Goal: Book appointment/travel/reservation

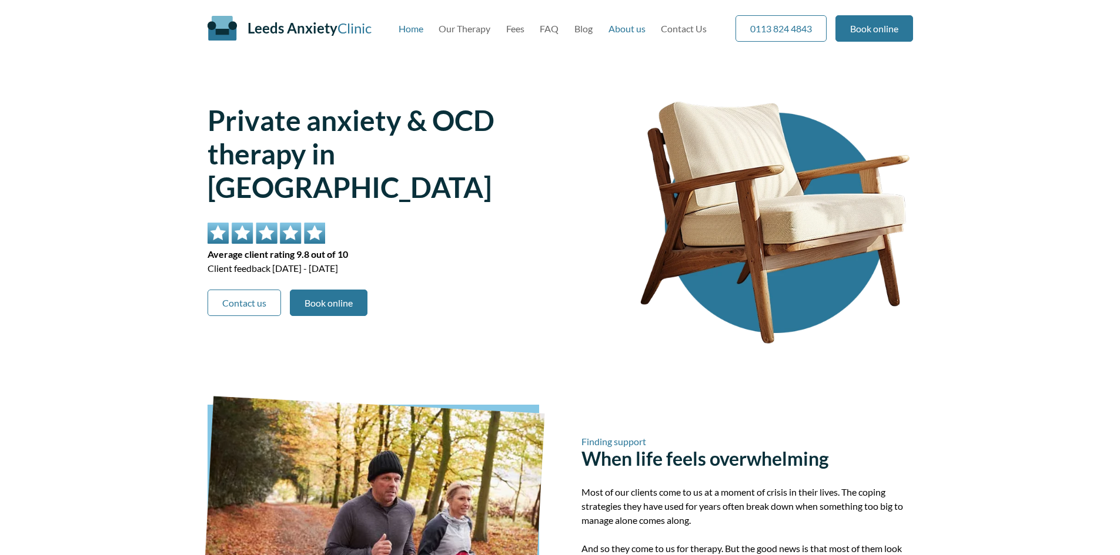
click at [634, 29] on link "About us" at bounding box center [626, 28] width 37 height 11
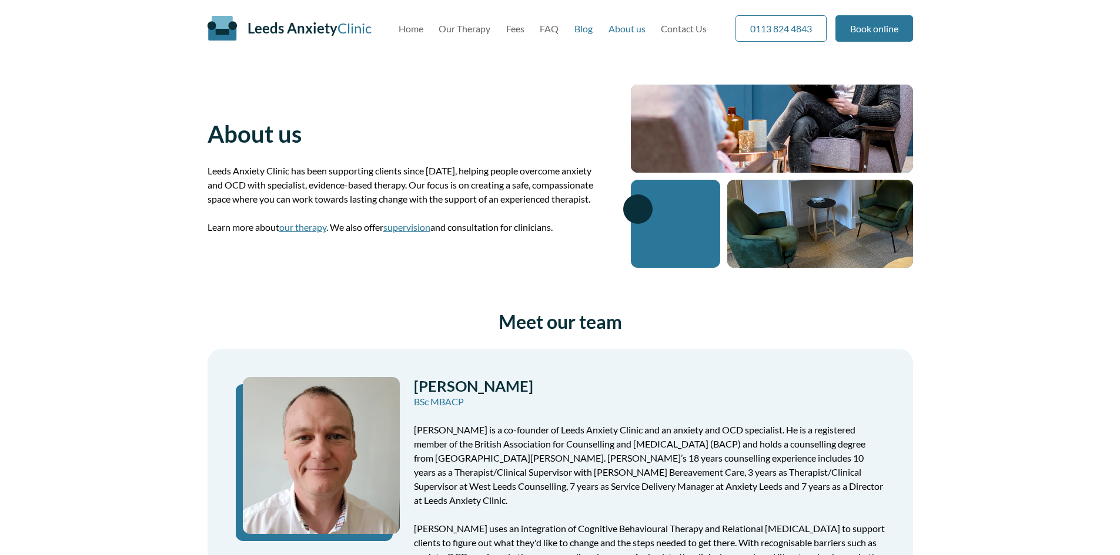
click at [587, 28] on link "Blog" at bounding box center [583, 28] width 18 height 11
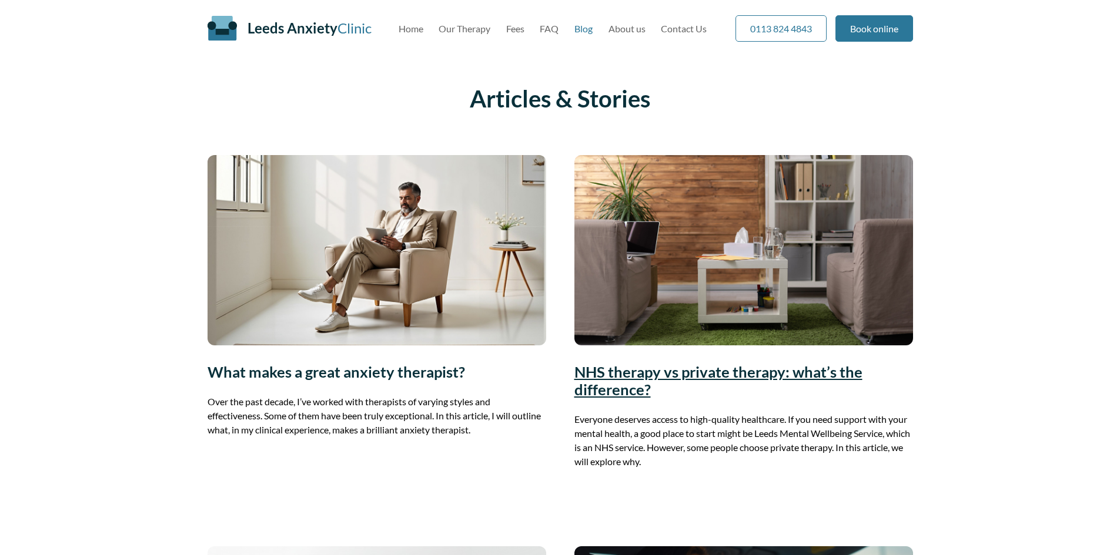
click at [791, 370] on link "NHS therapy vs private therapy: what’s the difference?" at bounding box center [718, 380] width 288 height 35
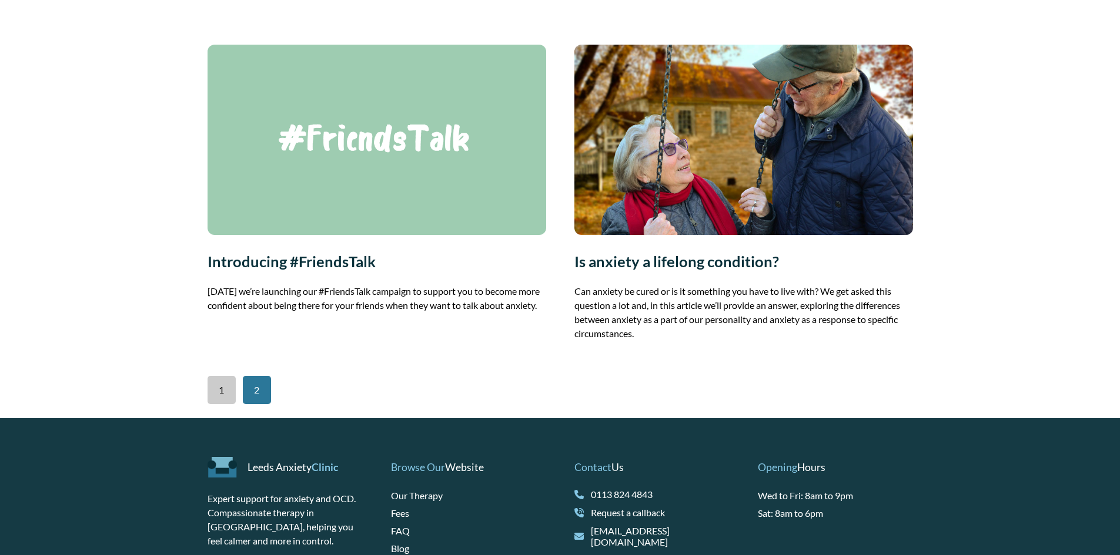
scroll to position [1646, 0]
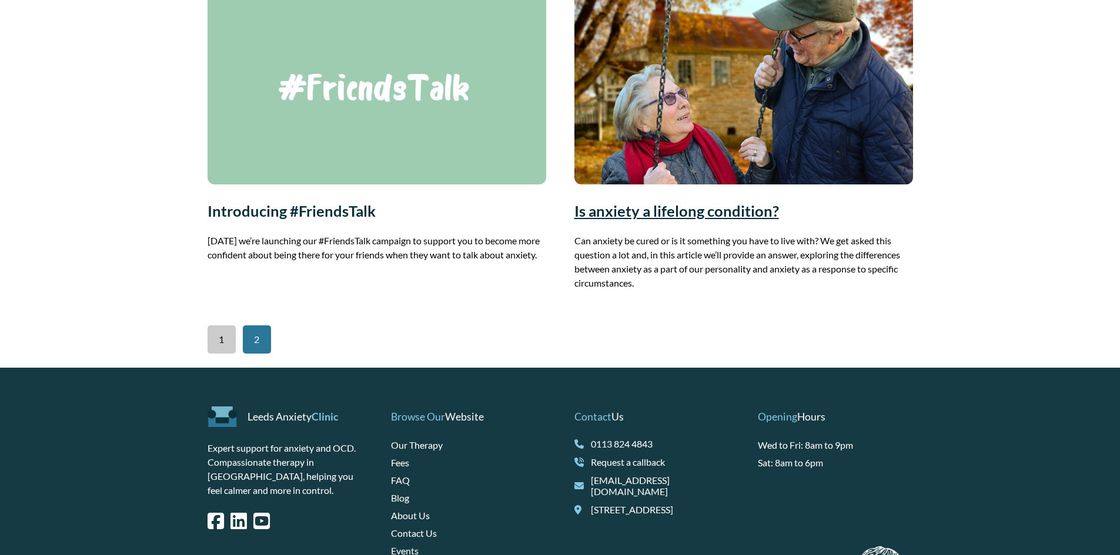
click at [655, 220] on link "Is anxiety a lifelong condition?" at bounding box center [676, 211] width 205 height 18
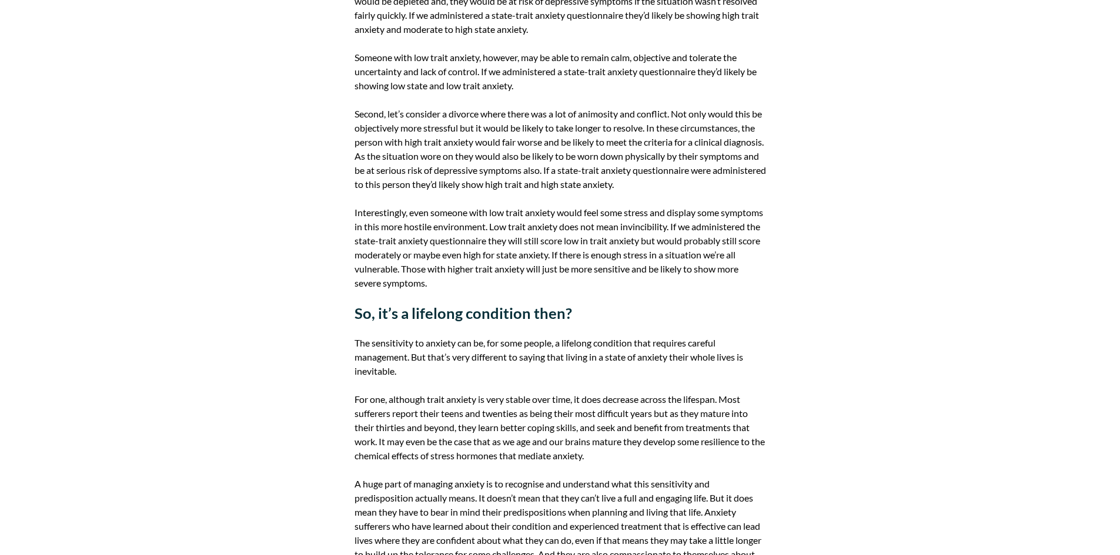
scroll to position [940, 0]
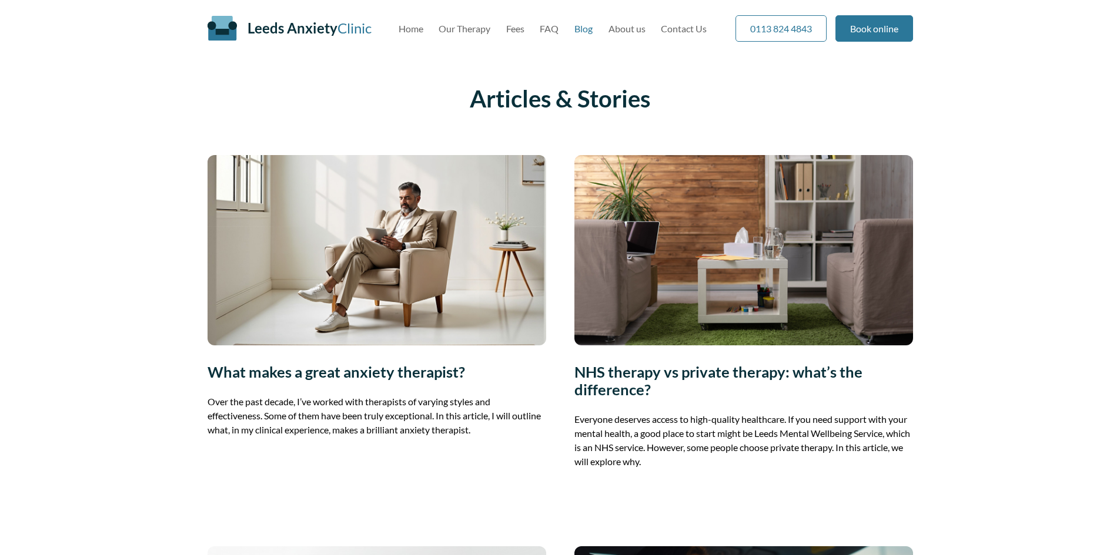
scroll to position [1646, 0]
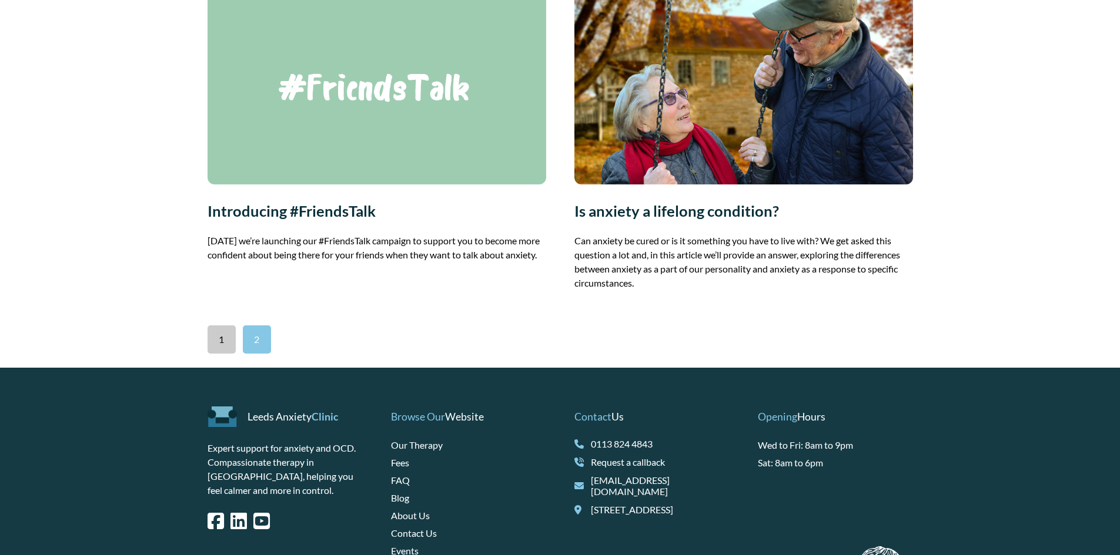
click at [256, 354] on link "2" at bounding box center [257, 340] width 28 height 28
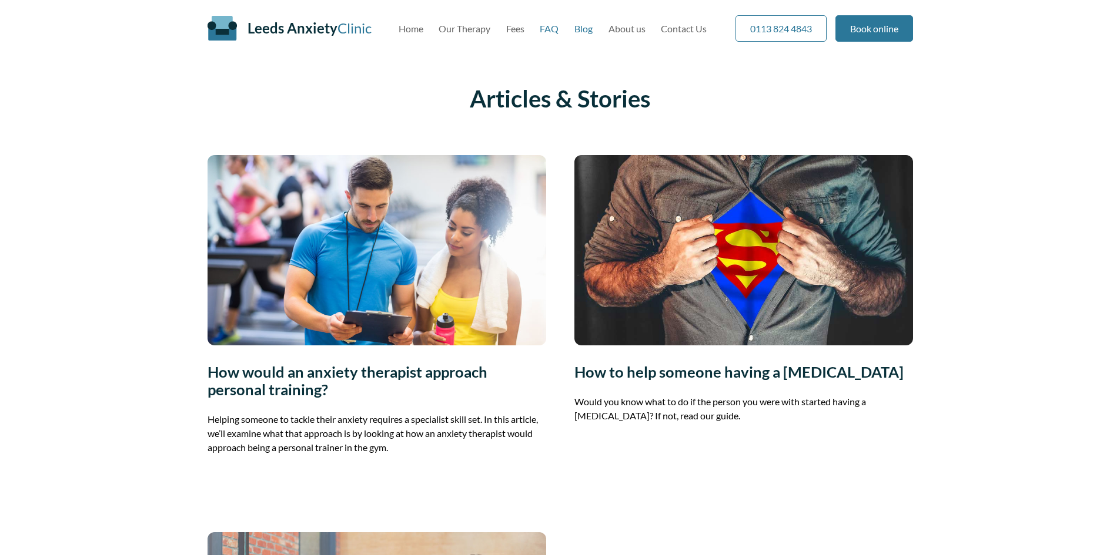
click at [553, 30] on link "FAQ" at bounding box center [549, 28] width 19 height 11
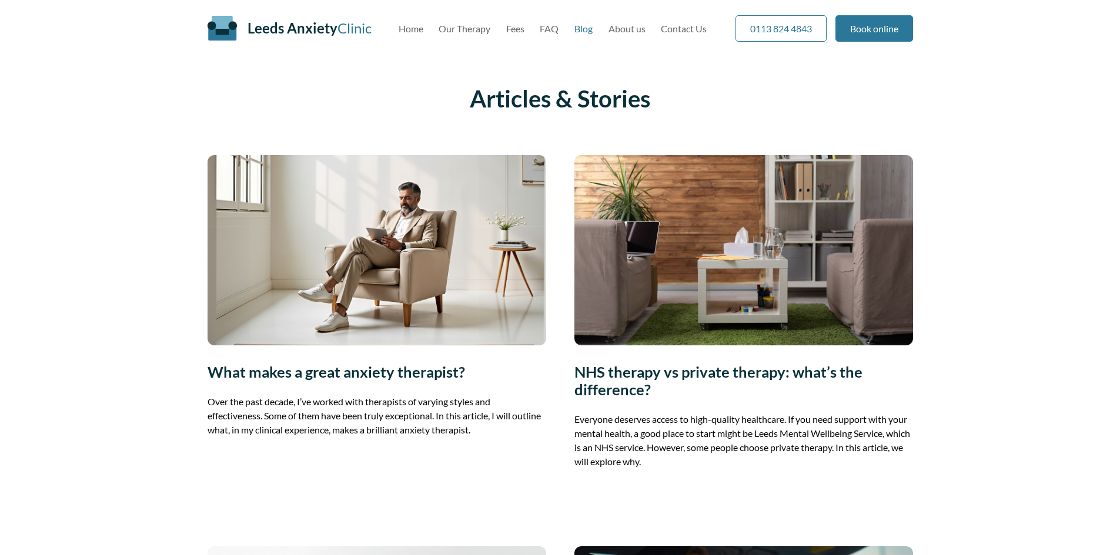
click at [505, 30] on nav "Home Our Therapy Fees FAQ Blog About us Contact Us" at bounding box center [552, 28] width 309 height 11
click at [508, 29] on link "Fees" at bounding box center [515, 28] width 18 height 11
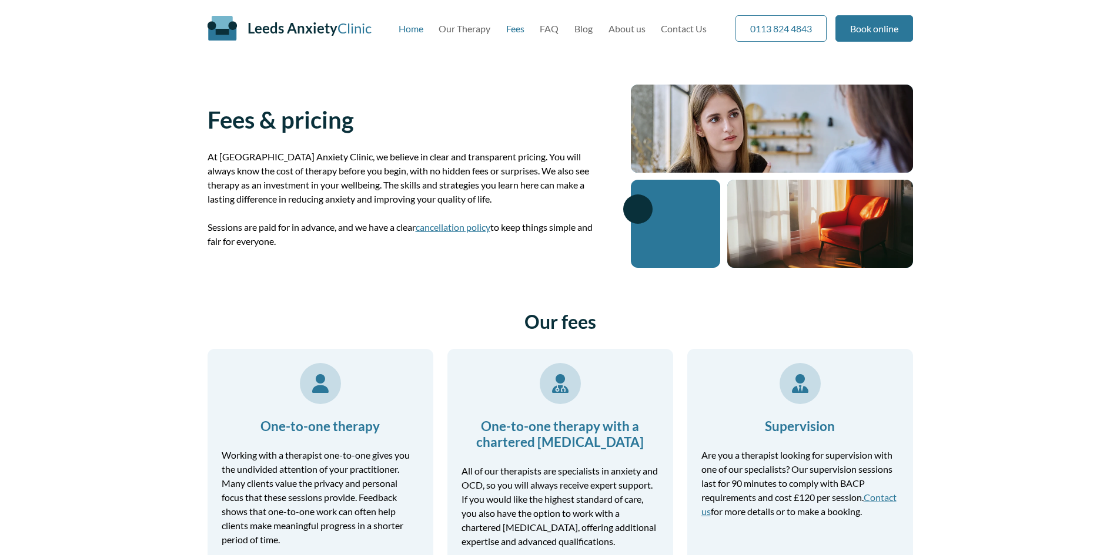
click at [406, 32] on link "Home" at bounding box center [410, 28] width 25 height 11
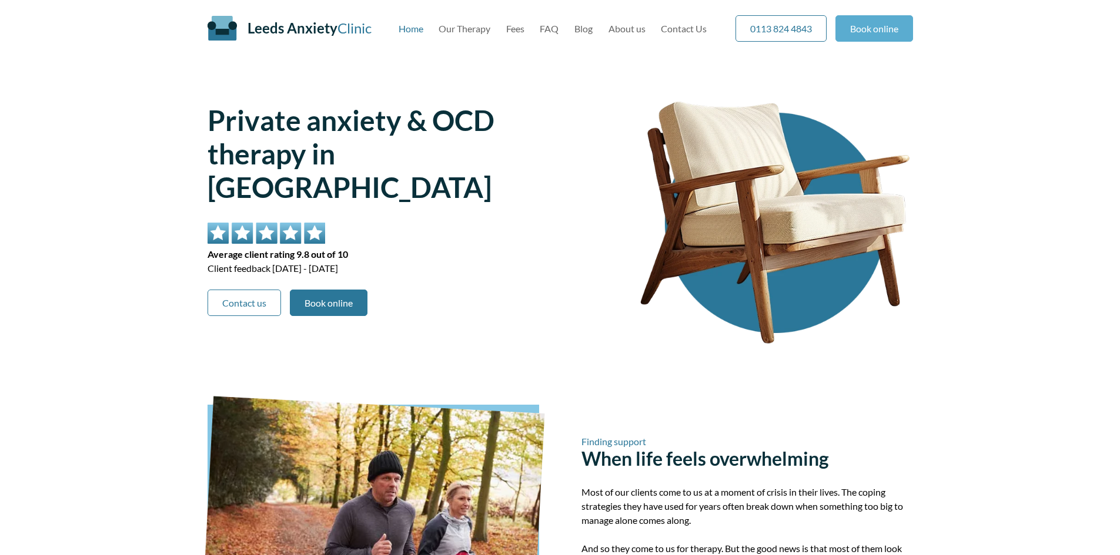
click at [856, 30] on link "Book online" at bounding box center [874, 28] width 78 height 26
